Goal: Task Accomplishment & Management: Manage account settings

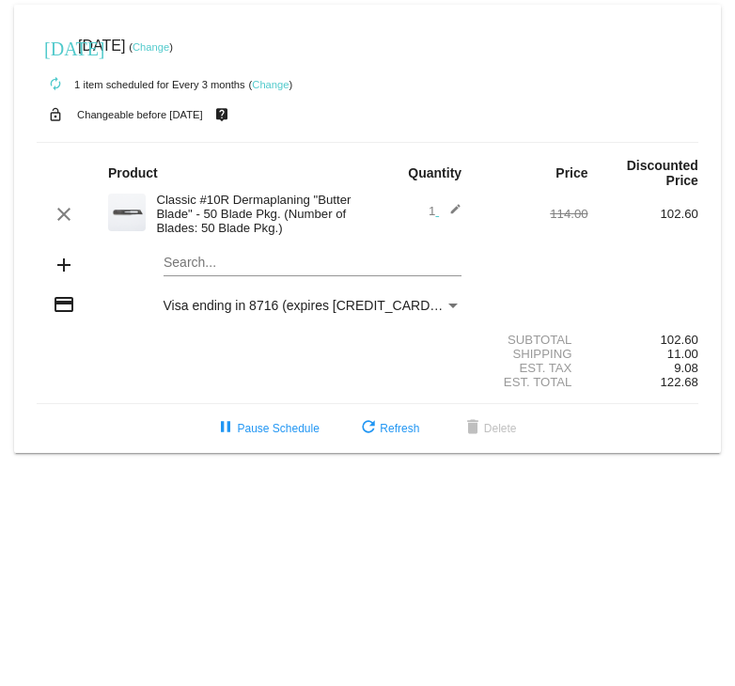
click at [169, 48] on link "Change" at bounding box center [151, 46] width 37 height 11
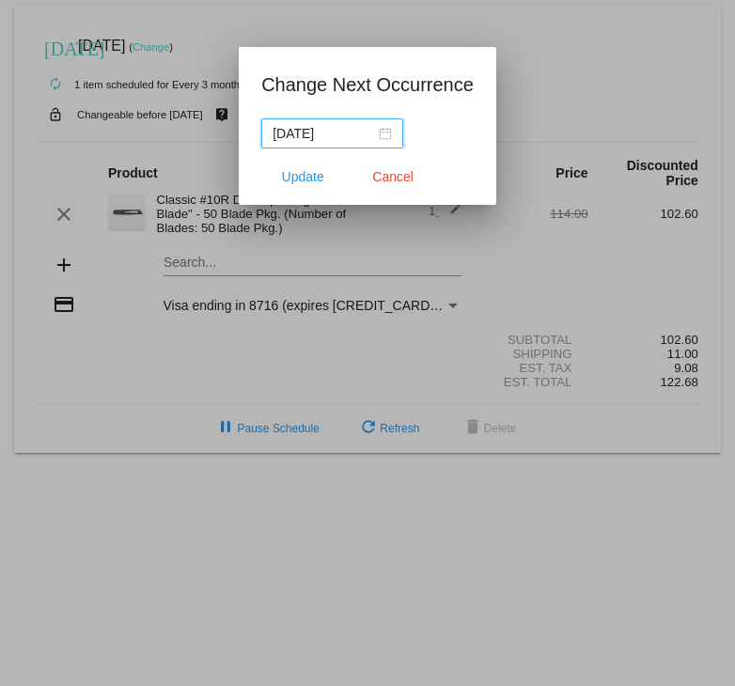
click at [378, 136] on div "[DATE]" at bounding box center [332, 133] width 119 height 21
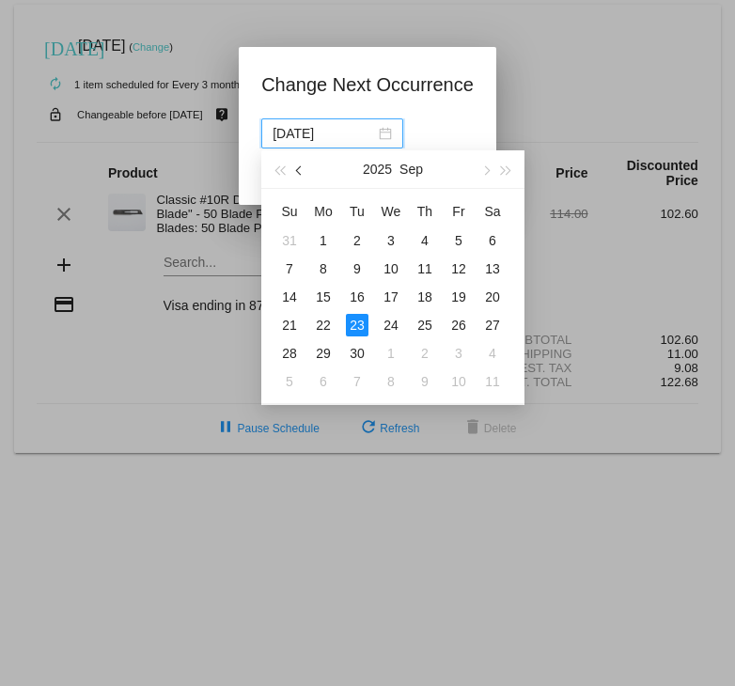
click at [299, 168] on span "button" at bounding box center [300, 169] width 9 height 9
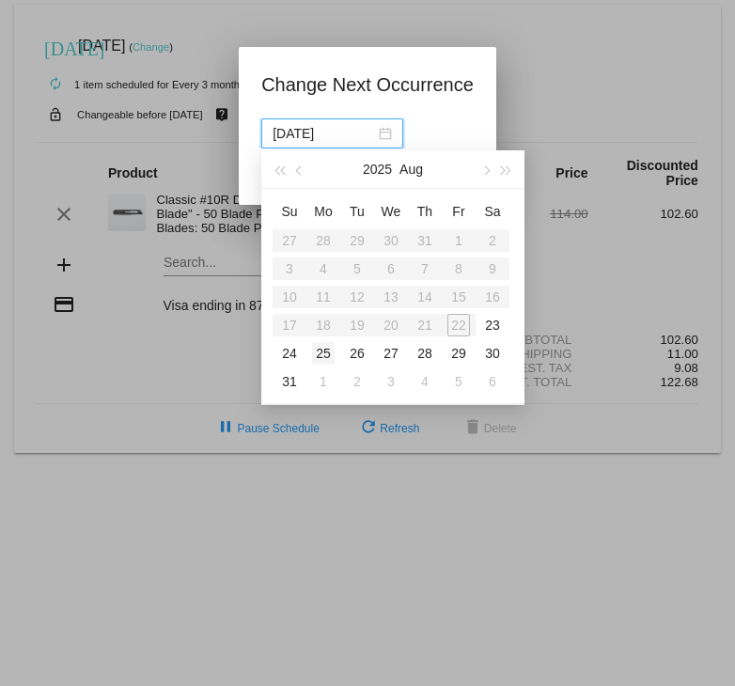
click at [327, 348] on div "25" at bounding box center [323, 353] width 23 height 23
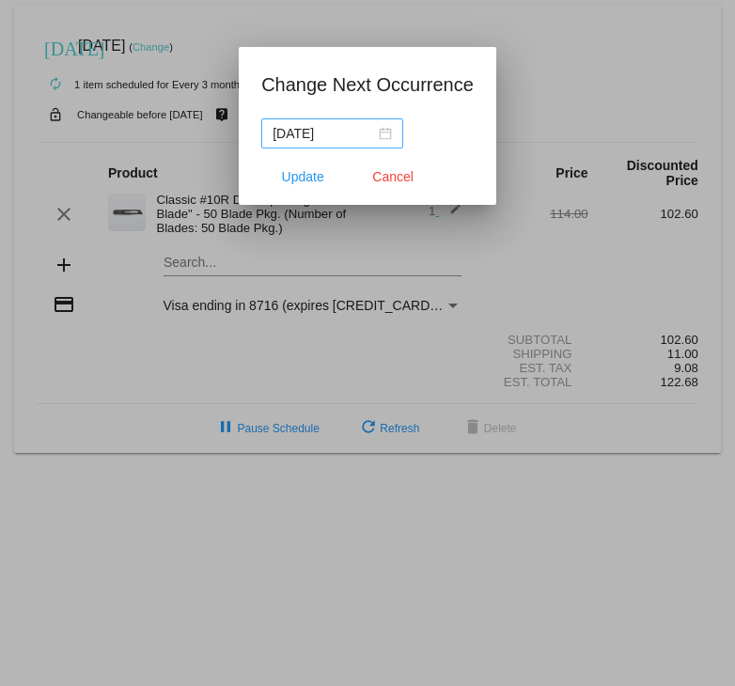
click at [382, 140] on div "[DATE]" at bounding box center [332, 133] width 119 height 21
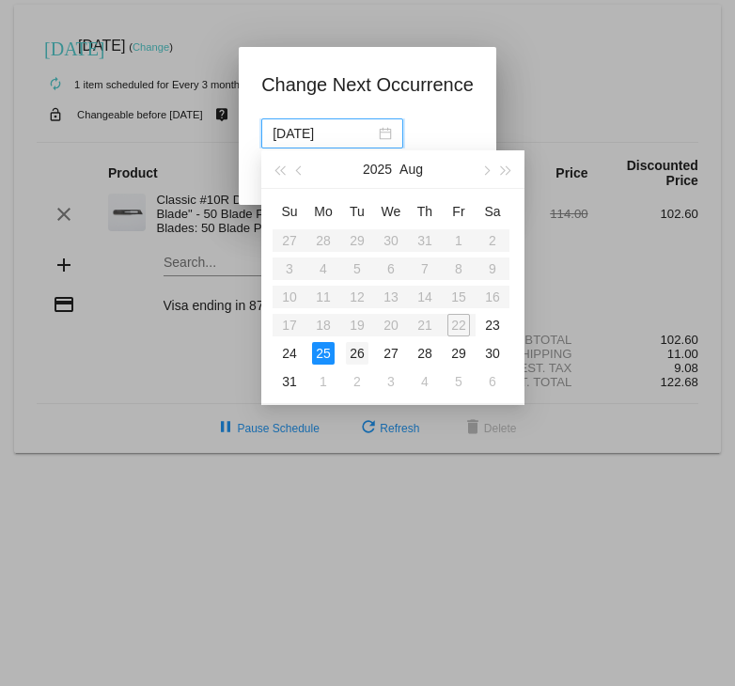
click at [361, 349] on div "26" at bounding box center [357, 353] width 23 height 23
type input "[DATE]"
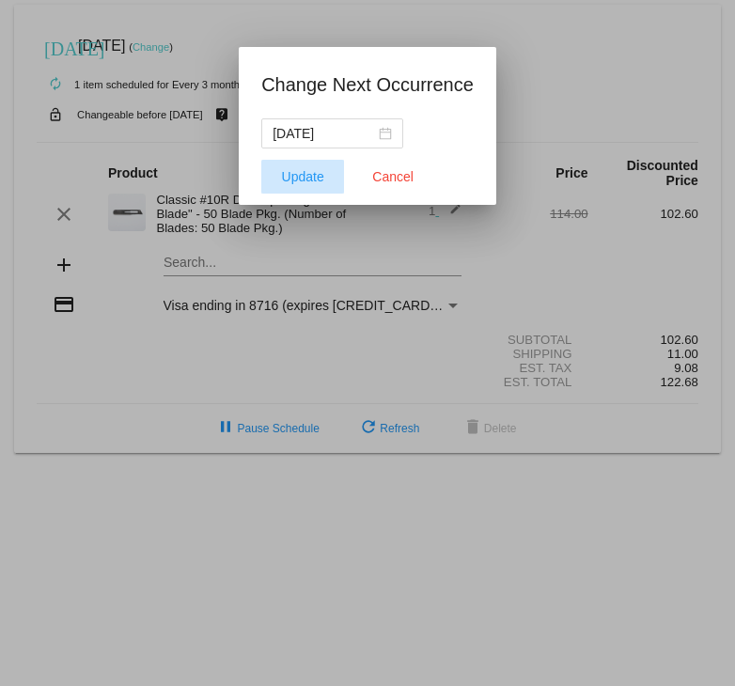
click at [304, 185] on button "Update" at bounding box center [302, 177] width 83 height 34
